Goal: Communication & Community: Answer question/provide support

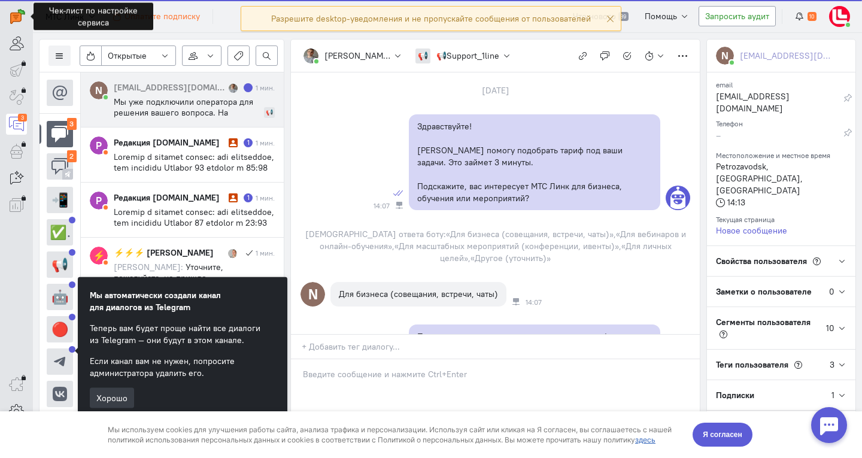
scroll to position [818, 0]
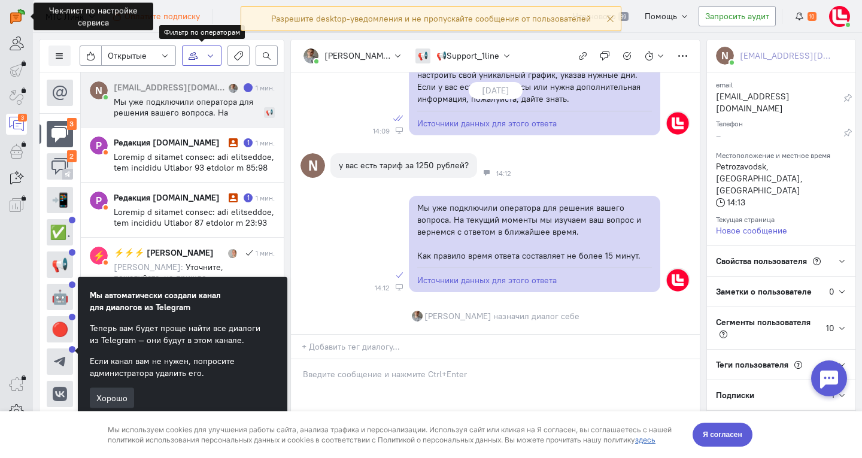
click at [214, 55] on icon "button" at bounding box center [210, 55] width 9 height 9
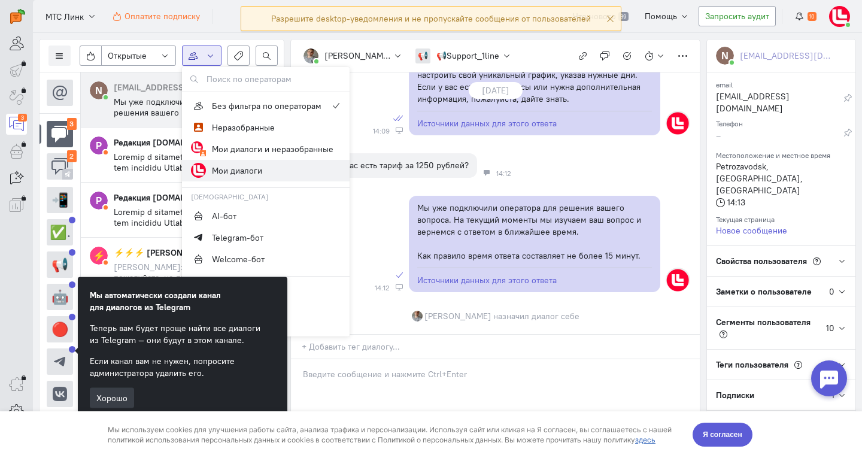
click at [278, 171] on label "Мои диалоги" at bounding box center [266, 171] width 168 height 22
click at [0, 0] on input "Мои диалоги" at bounding box center [0, 0] width 0 height 0
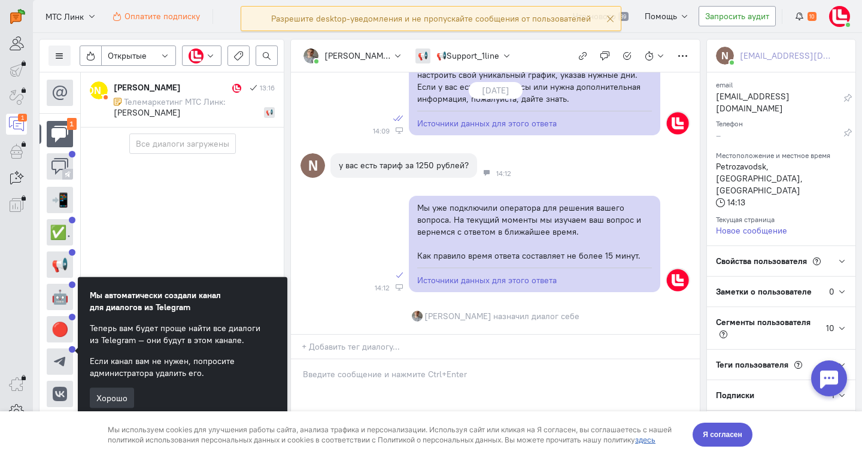
scroll to position [860, 0]
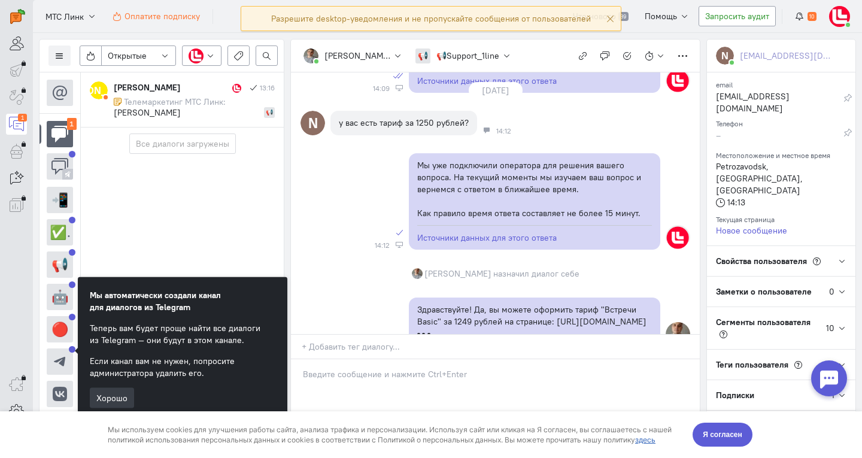
click at [185, 229] on div "[PERSON_NAME] [PERSON_NAME] 13:16 Телемаркетинг МТС Линк: [PERSON_NAME] О 📢 Все…" at bounding box center [181, 261] width 203 height 379
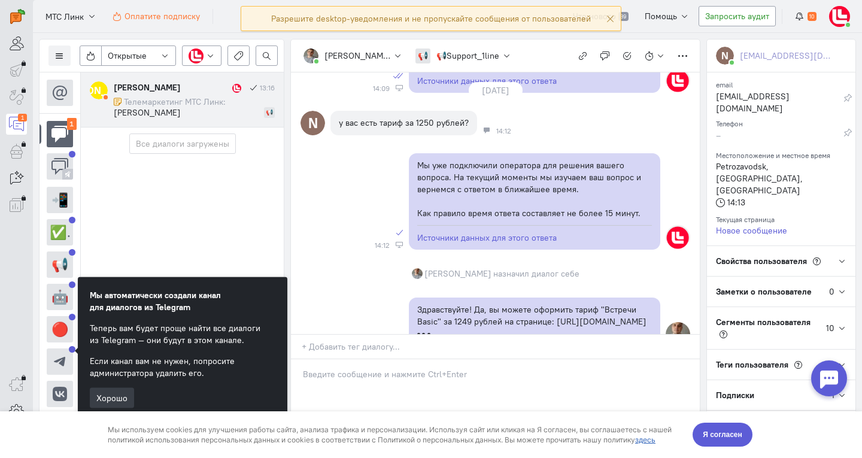
click at [179, 96] on div "[PERSON_NAME] 13:16 Телемаркетинг МТС Линк: [PERSON_NAME] О 📢" at bounding box center [194, 99] width 161 height 37
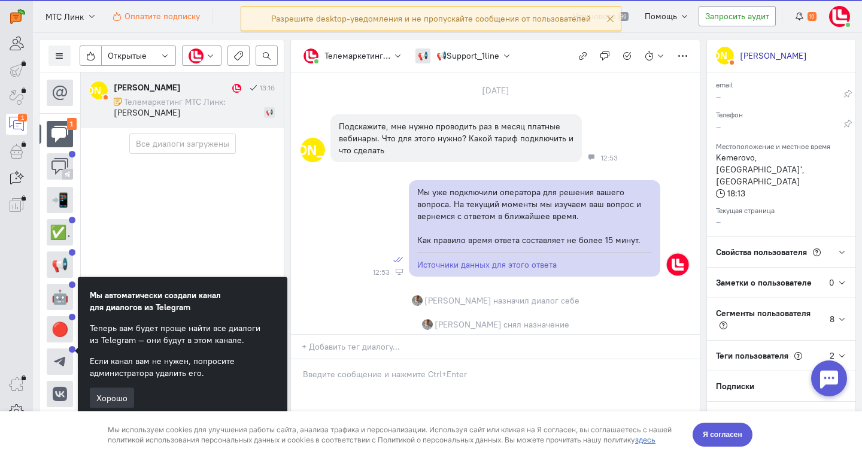
scroll to position [557, 0]
